Goal: Information Seeking & Learning: Learn about a topic

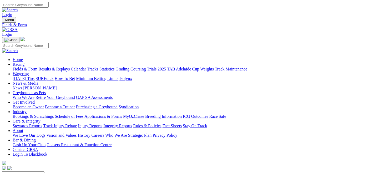
click at [44, 171] on select "[GEOGRAPHIC_DATA] [GEOGRAPHIC_DATA] [GEOGRAPHIC_DATA] [GEOGRAPHIC_DATA] [GEOGRA…" at bounding box center [23, 173] width 42 height 5
select select "QLD"
click at [25, 171] on select "South Australia New South Wales Northern Territory Queensland Tasmania Victoria…" at bounding box center [23, 173] width 42 height 5
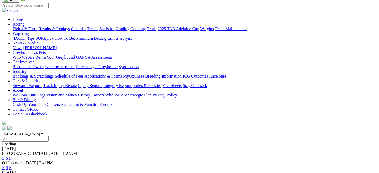
scroll to position [40, 0]
